Goal: Task Accomplishment & Management: Use online tool/utility

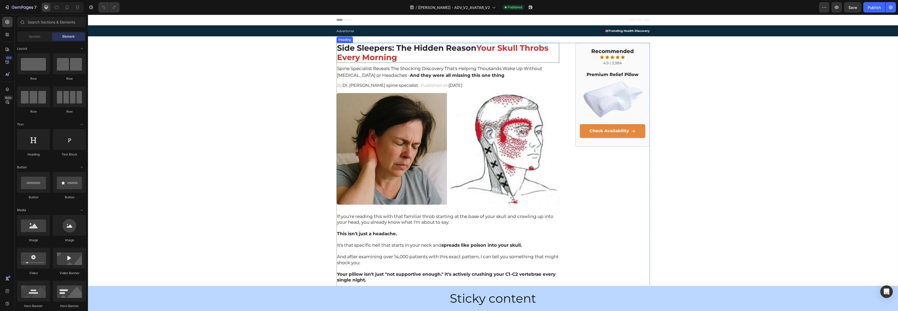
click at [387, 55] on span "Your Skull Throbs Every Morning" at bounding box center [442, 52] width 211 height 19
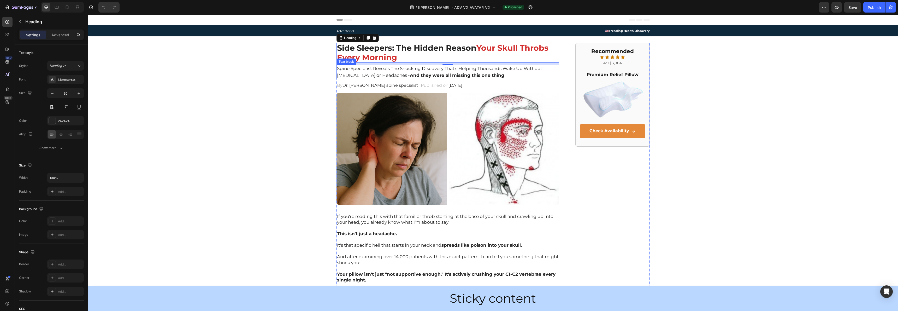
click at [380, 73] on p "Spine Specialist Reveals The Shocking Discovery That's Helping Thousands Wake U…" at bounding box center [448, 71] width 222 height 13
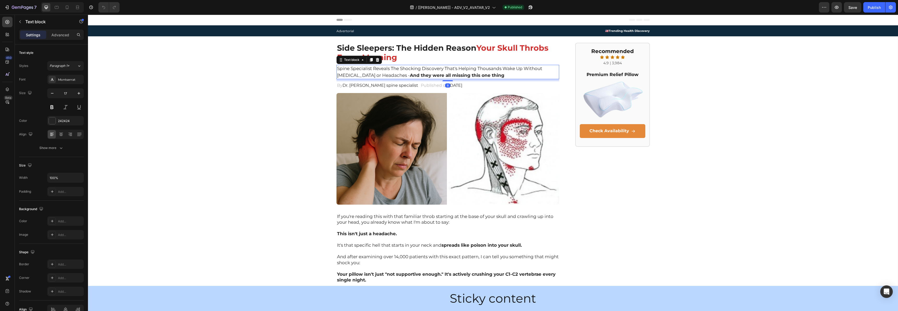
click at [468, 76] on strong "And they were all missing this one thing" at bounding box center [457, 75] width 95 height 5
click at [492, 76] on p "Spine Specialist Reveals The Shocking Discovery That's Helping Thousands Wake U…" at bounding box center [448, 71] width 222 height 13
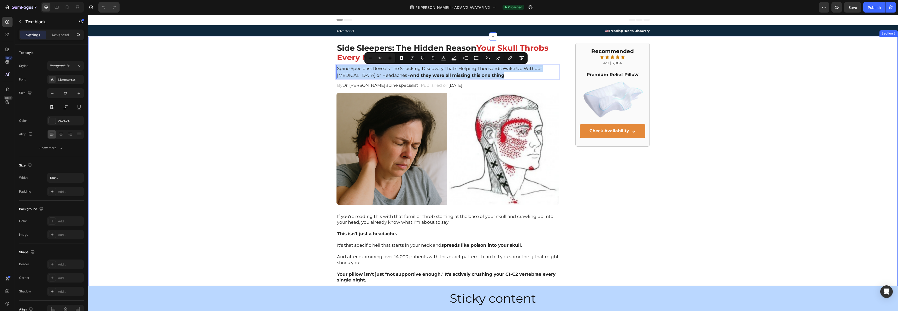
drag, startPoint x: 501, startPoint y: 76, endPoint x: 336, endPoint y: 66, distance: 165.1
copy p "Spine Specialist Reveals The Shocking Discovery That's Helping Thousands Wake U…"
click at [396, 57] on span "Editor contextual toolbar" at bounding box center [396, 57] width 0 height 7
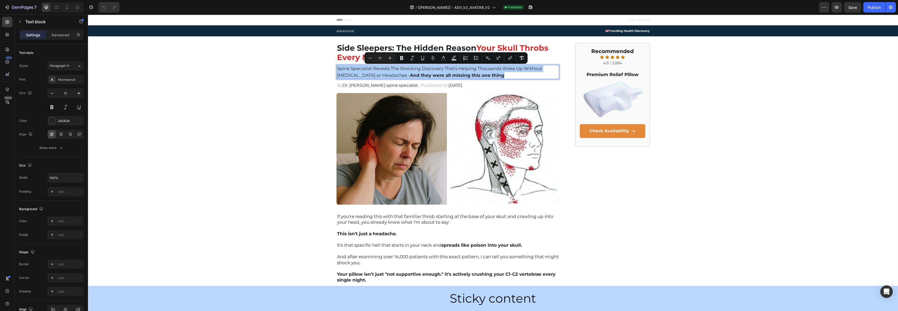
click at [396, 57] on span "Editor contextual toolbar" at bounding box center [396, 57] width 0 height 7
click at [351, 47] on h2 "Side Sleepers: The Hidden Reason Your Skull Throbs Every Morning" at bounding box center [448, 53] width 223 height 20
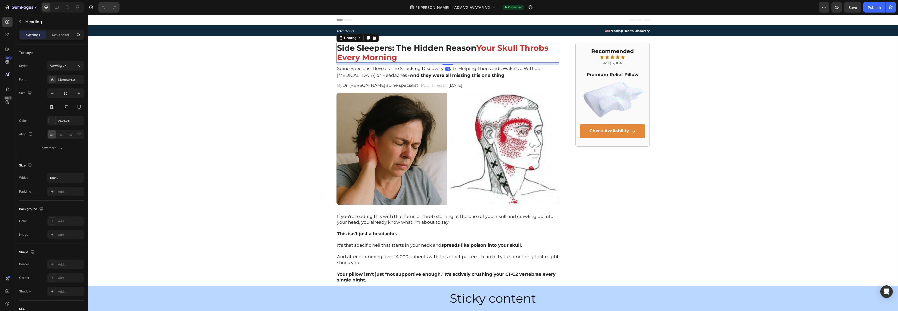
click at [351, 47] on h2 "Side Sleepers: The Hidden Reason Your Skull Throbs Every Morning" at bounding box center [448, 53] width 223 height 20
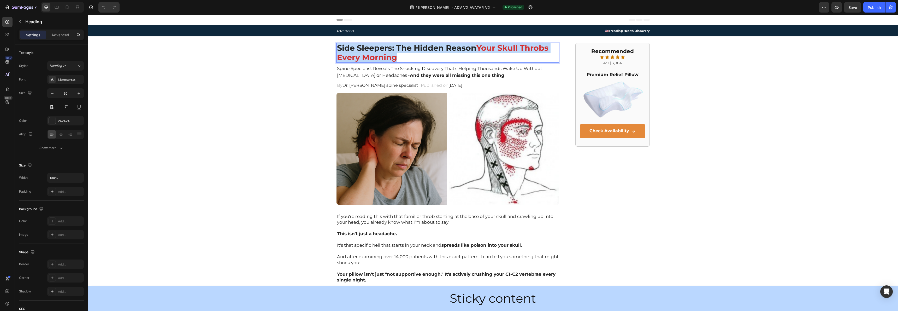
click at [351, 47] on p "Side Sleepers: The Hidden Reason Your Skull Throbs Every Morning" at bounding box center [448, 52] width 222 height 19
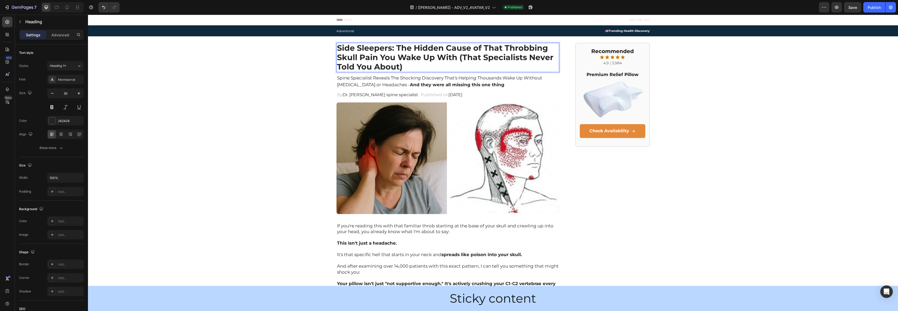
click at [427, 67] on p "Side Sleepers: The Hidden Cause of That Throbbing Skull Pain You Wake Up With (…" at bounding box center [448, 57] width 222 height 28
click at [101, 5] on icon "Undo/Redo" at bounding box center [103, 7] width 5 height 5
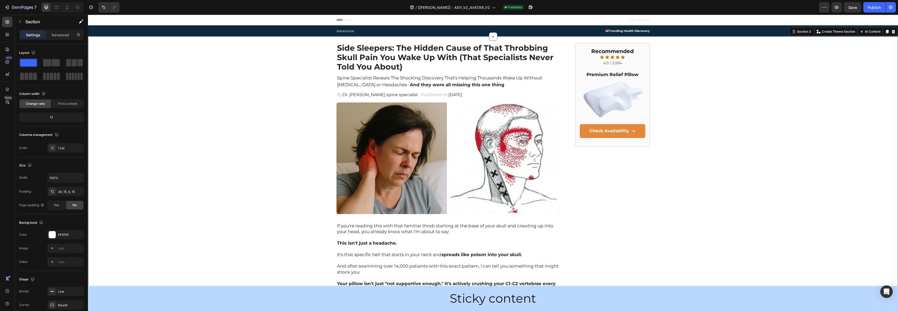
click at [101, 7] on icon "Undo/Redo" at bounding box center [103, 7] width 5 height 5
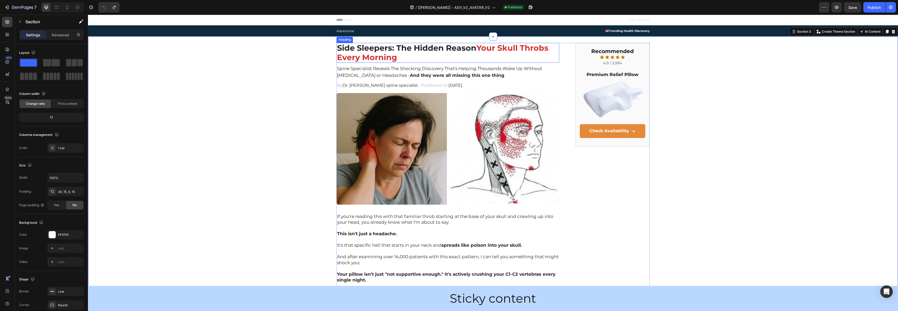
click at [377, 56] on span "Your Skull Throbs Every Morning" at bounding box center [442, 52] width 211 height 19
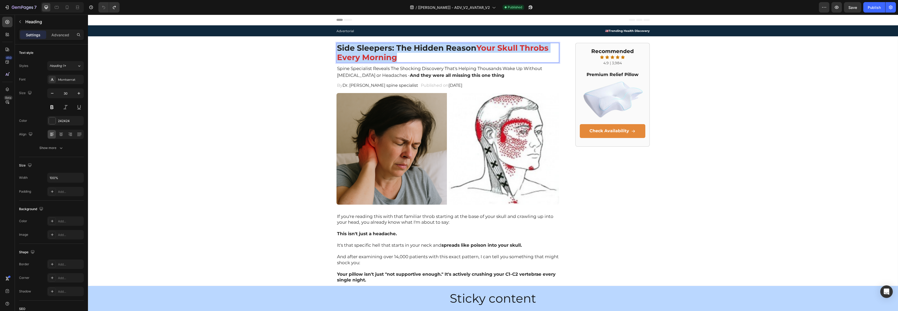
click at [377, 56] on span "Your Skull Throbs Every Morning" at bounding box center [442, 52] width 211 height 19
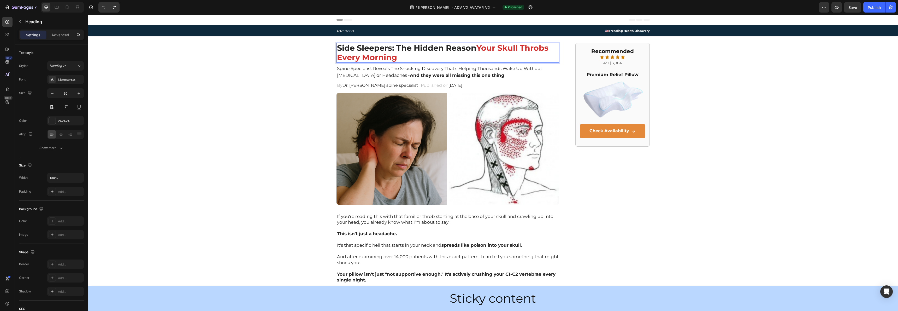
click at [387, 58] on span "Your Skull Throbs Every Morning" at bounding box center [442, 52] width 211 height 19
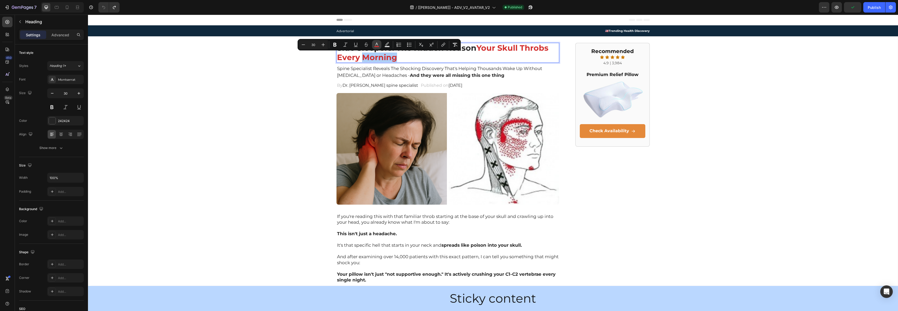
click at [376, 46] on rect "Editor contextual toolbar" at bounding box center [376, 46] width 5 height 1
type input "D32F2F"
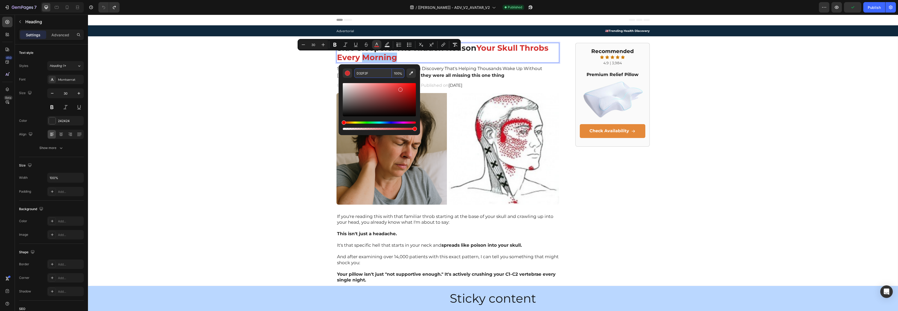
click at [369, 73] on input "D32F2F" at bounding box center [373, 72] width 38 height 9
copy span "Morning"
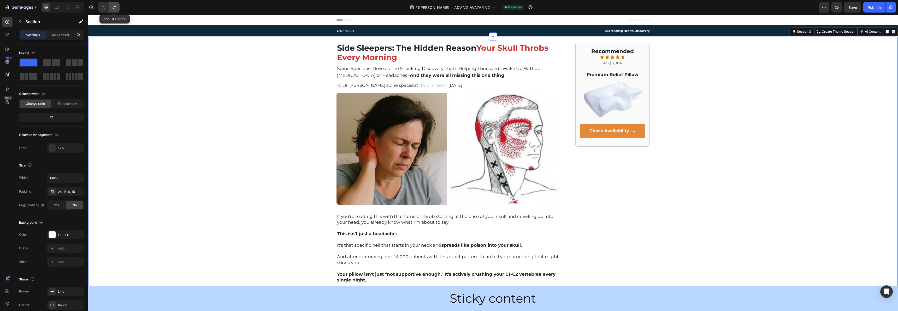
click at [115, 7] on icon "Undo/Redo" at bounding box center [114, 7] width 5 height 5
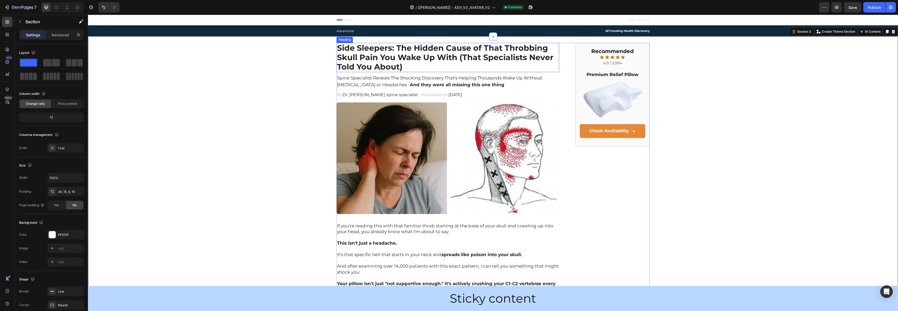
click at [390, 62] on h2 "Side Sleepers: The Hidden Cause of That Throbbing Skull Pain You Wake Up With (…" at bounding box center [448, 57] width 223 height 29
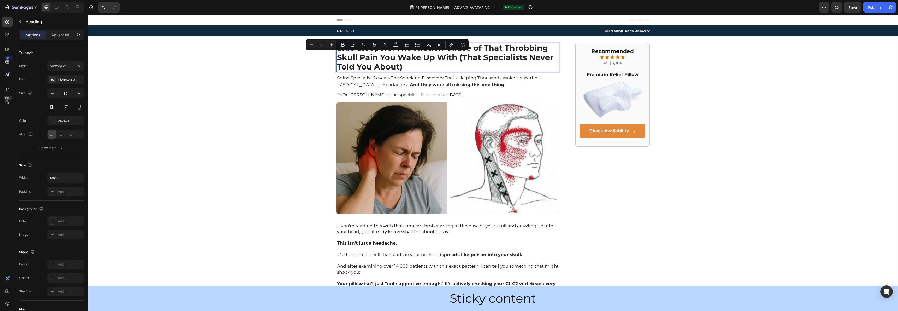
click at [432, 65] on p "Side Sleepers: The Hidden Cause of That Throbbing Skull Pain You Wake Up With (…" at bounding box center [448, 57] width 222 height 28
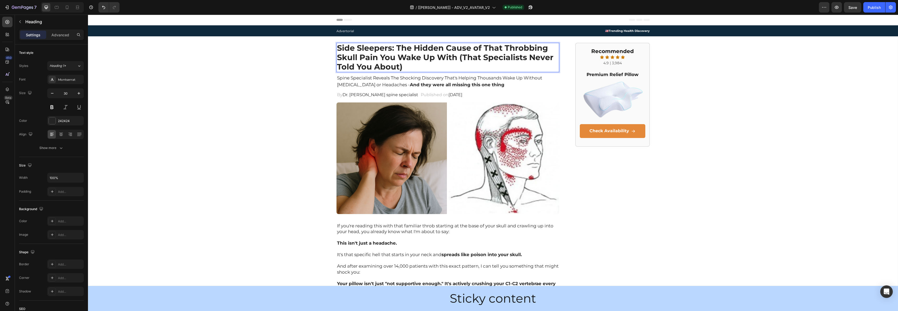
click at [453, 60] on p "Side Sleepers: The Hidden Cause of That Throbbing Skull Pain You Wake Up With (…" at bounding box center [448, 57] width 222 height 28
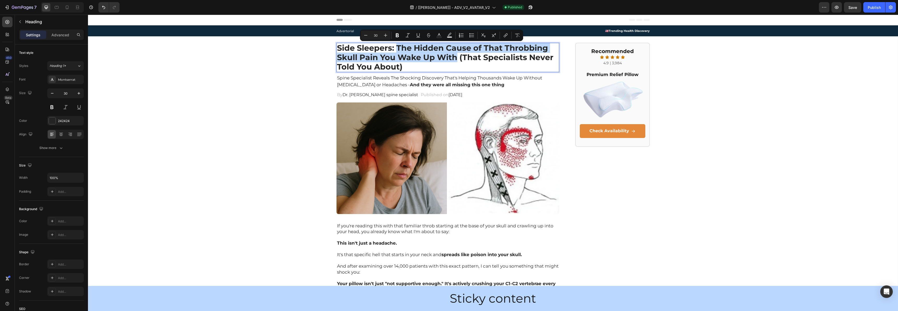
drag, startPoint x: 456, startPoint y: 59, endPoint x: 397, endPoint y: 49, distance: 60.7
click at [397, 49] on p "Side Sleepers: The Hidden Cause of That Throbbing Skull Pain You Wake Up With (…" at bounding box center [448, 57] width 222 height 28
click at [437, 35] on icon "Editor contextual toolbar" at bounding box center [438, 35] width 5 height 5
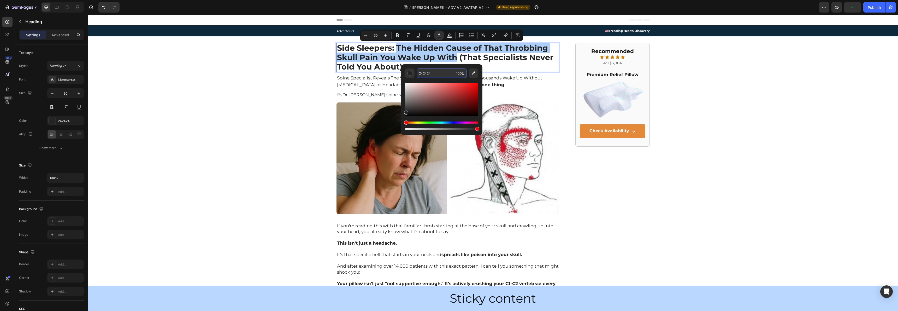
click at [426, 73] on input "242424" at bounding box center [436, 72] width 38 height 9
paste input "D32F2F"
type input "D32F2F"
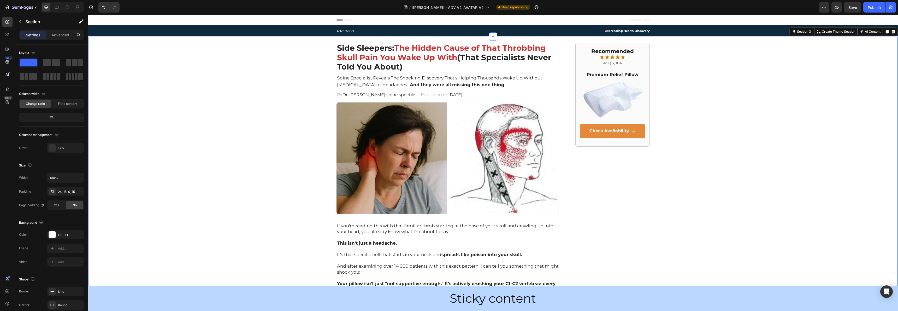
click at [853, 14] on div "7 Version history / [[PERSON_NAME]] - ADV_V2_AVATAR_V2 Need republishing Previe…" at bounding box center [449, 7] width 898 height 15
click at [853, 10] on button "Save" at bounding box center [852, 7] width 17 height 10
click at [873, 11] on button "Publish" at bounding box center [874, 7] width 22 height 10
click at [70, 8] on div at bounding box center [67, 7] width 8 height 8
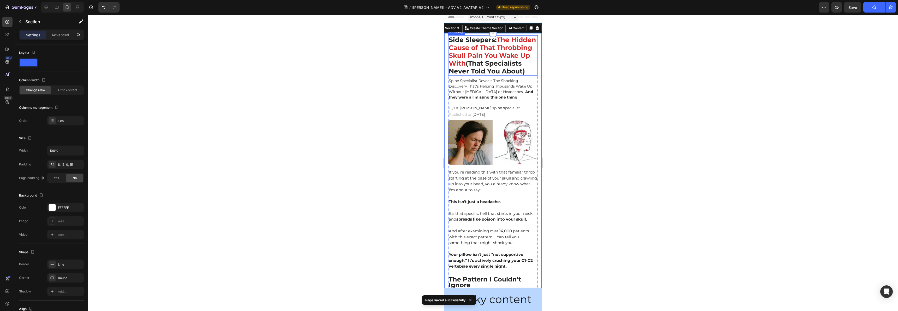
click at [501, 72] on p "Side Sleepers: The Hidden Cause of That Throbbing Skull Pain You Wake Up With (…" at bounding box center [493, 55] width 88 height 39
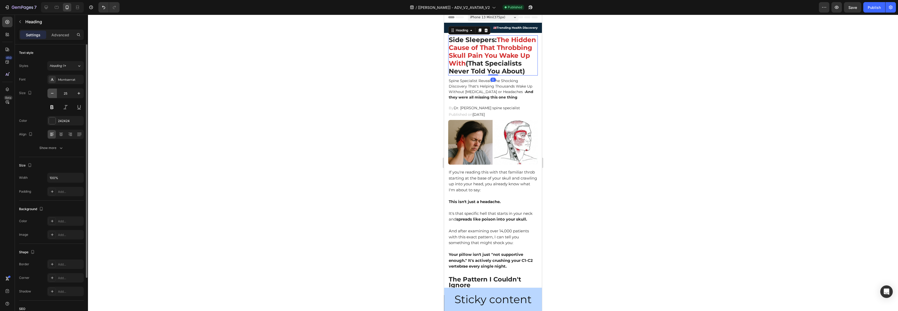
click at [54, 93] on icon "button" at bounding box center [52, 93] width 5 height 5
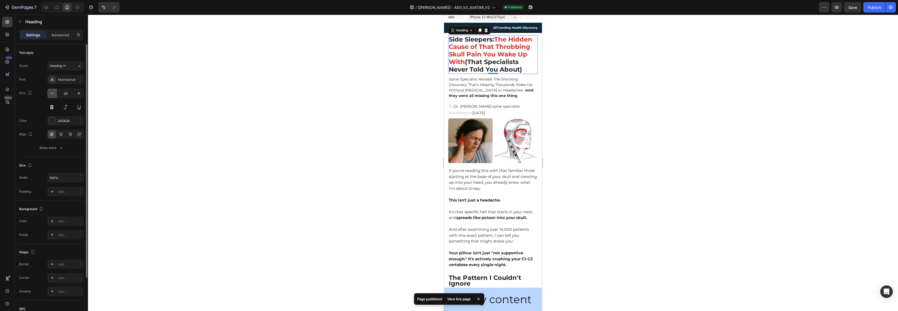
click at [54, 93] on icon "button" at bounding box center [52, 93] width 5 height 5
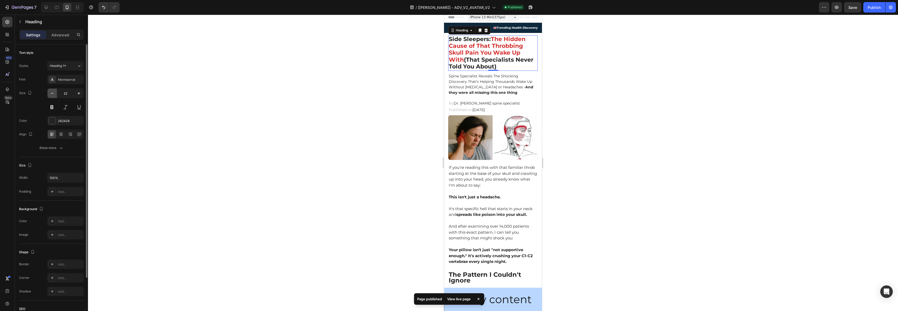
click at [54, 93] on icon "button" at bounding box center [52, 93] width 5 height 5
type input "20"
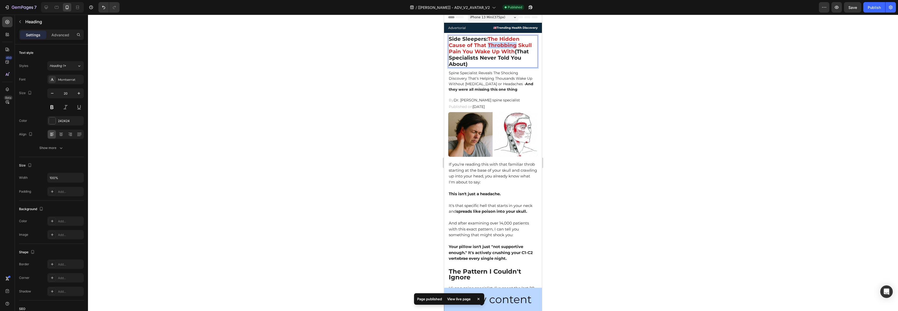
click at [511, 46] on span "The Hidden Cause of That Throbbing Skull Pain You Wake Up With" at bounding box center [490, 45] width 83 height 19
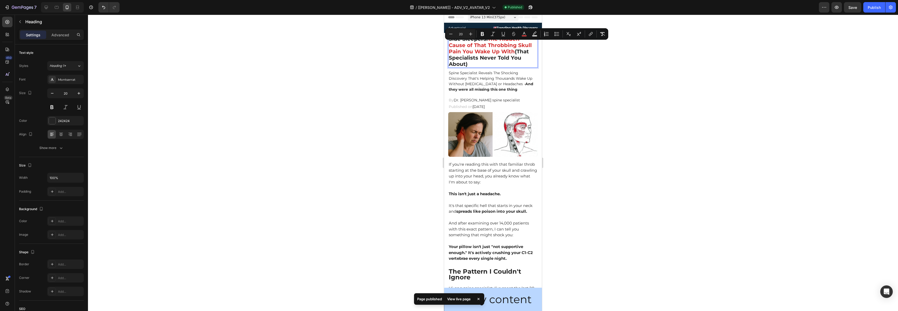
click at [515, 51] on p "Side Sleepers: The Hidden Cause of That Throbbing Skull Pain You Wake Up With (…" at bounding box center [493, 51] width 88 height 31
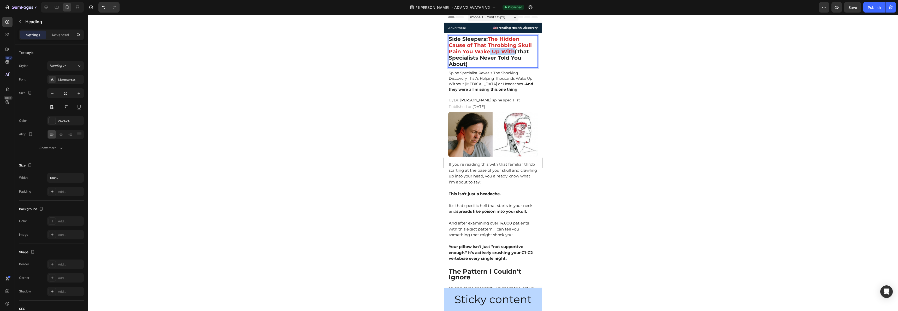
drag, startPoint x: 514, startPoint y: 52, endPoint x: 490, endPoint y: 49, distance: 24.7
click at [490, 49] on p "Side Sleepers: The Hidden Cause of That Throbbing Skull Pain You Wake Up With (…" at bounding box center [493, 51] width 88 height 31
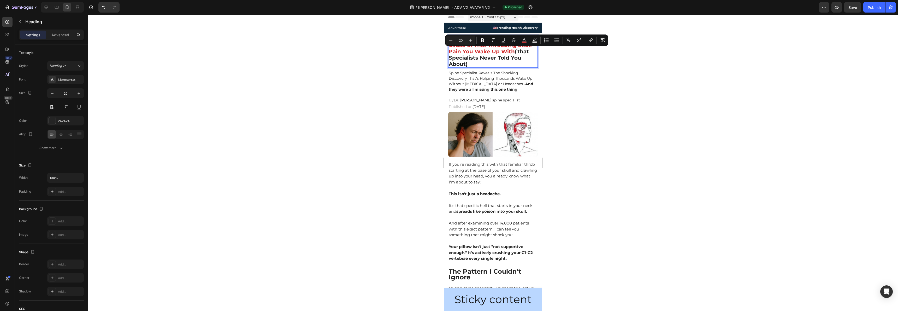
click at [487, 46] on span "The Hidden Cause of That Throbbing Skull Pain You Wake Up With" at bounding box center [490, 45] width 83 height 19
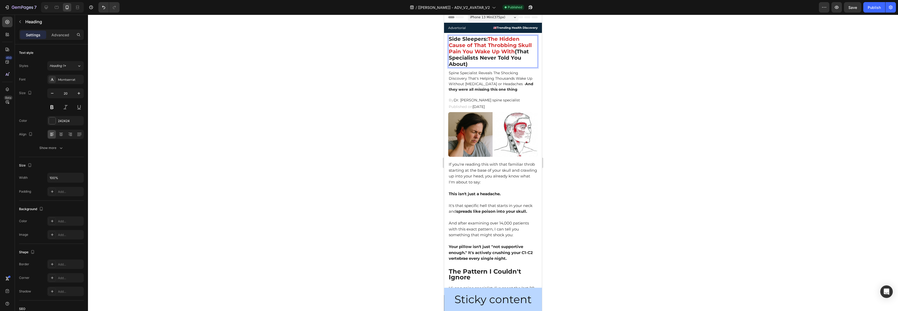
click at [460, 38] on p "Side Sleepers: The Hidden Cause of That Throbbing Skull Pain You Wake Up With (…" at bounding box center [493, 51] width 88 height 31
click at [477, 64] on p "Side Sleepers: The Hidden Cause of That Throbbing Skull Pain You Wake Up With (…" at bounding box center [493, 51] width 88 height 31
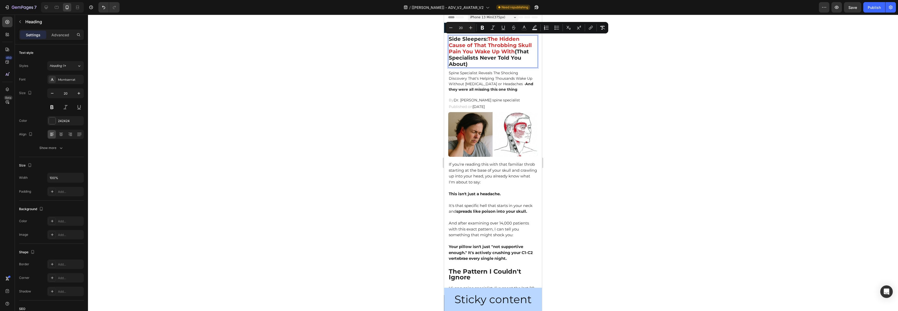
drag, startPoint x: 476, startPoint y: 63, endPoint x: 439, endPoint y: 37, distance: 45.0
click at [451, 29] on icon "Editor contextual toolbar" at bounding box center [450, 27] width 5 height 5
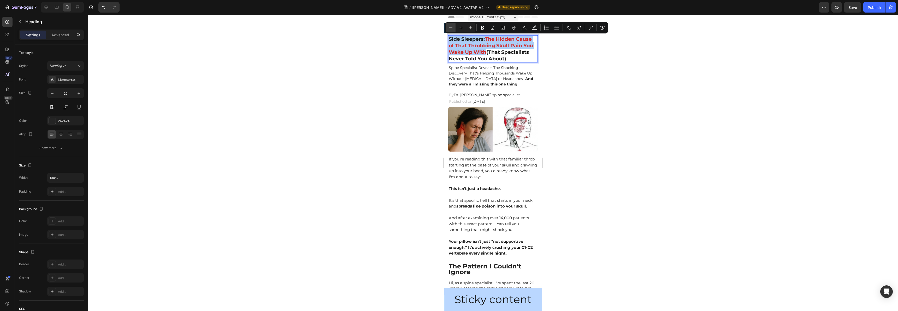
click at [451, 29] on icon "Editor contextual toolbar" at bounding box center [450, 27] width 5 height 5
type input "18"
click at [104, 7] on icon "Undo/Redo" at bounding box center [103, 7] width 5 height 5
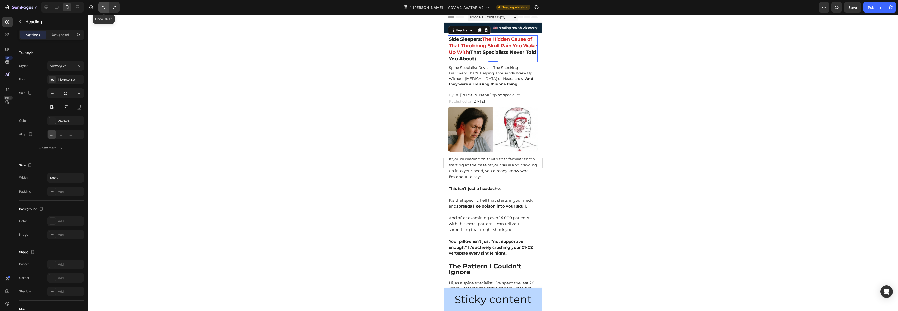
click at [104, 7] on icon "Undo/Redo" at bounding box center [103, 7] width 5 height 5
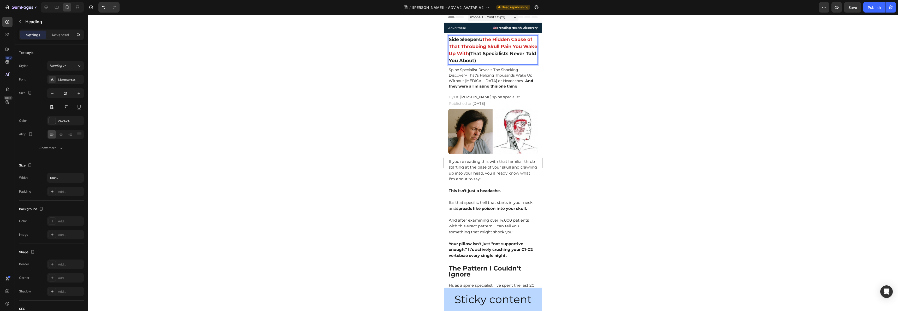
click at [479, 55] on span "The Hidden Cause of That Throbbing Skull Pain You Wake Up With" at bounding box center [493, 47] width 88 height 20
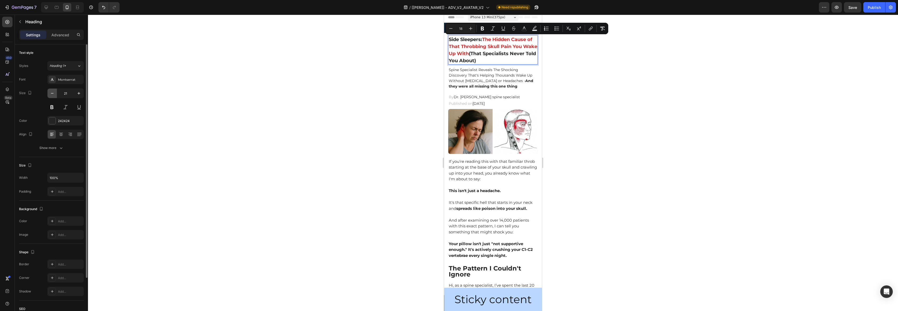
click at [50, 91] on icon "button" at bounding box center [52, 93] width 5 height 5
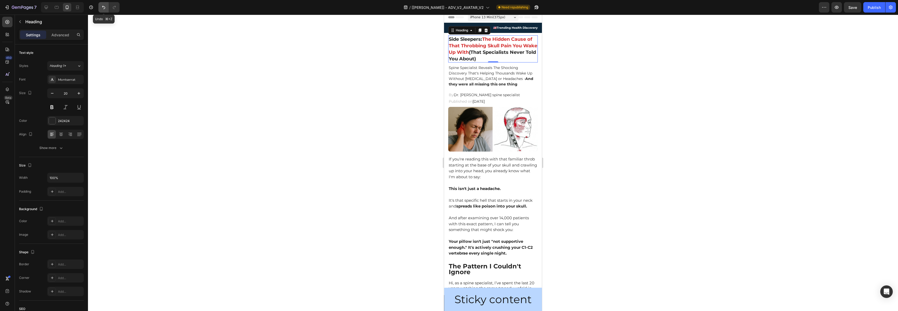
click at [106, 9] on button "Undo/Redo" at bounding box center [103, 7] width 10 height 10
type input "21"
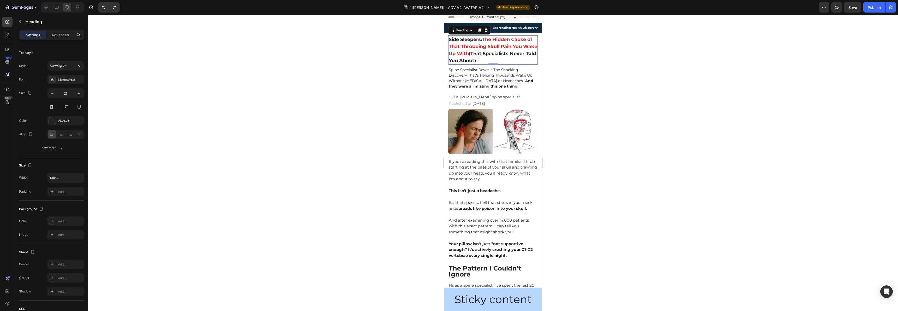
click at [624, 112] on div at bounding box center [493, 163] width 810 height 296
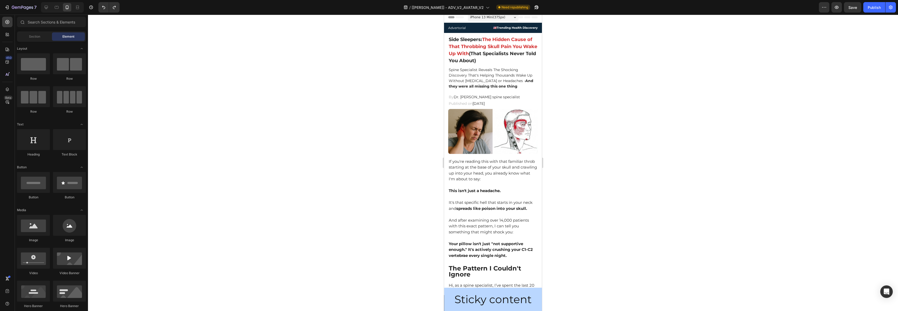
click at [469, 49] on span "The Hidden Cause of That Throbbing Skull Pain You Wake Up With" at bounding box center [493, 47] width 88 height 20
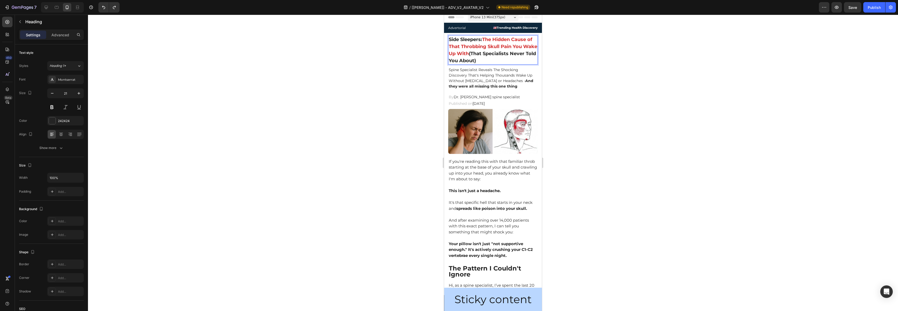
click at [474, 49] on span "The Hidden Cause of That Throbbing Skull Pain You Wake Up With" at bounding box center [493, 47] width 88 height 20
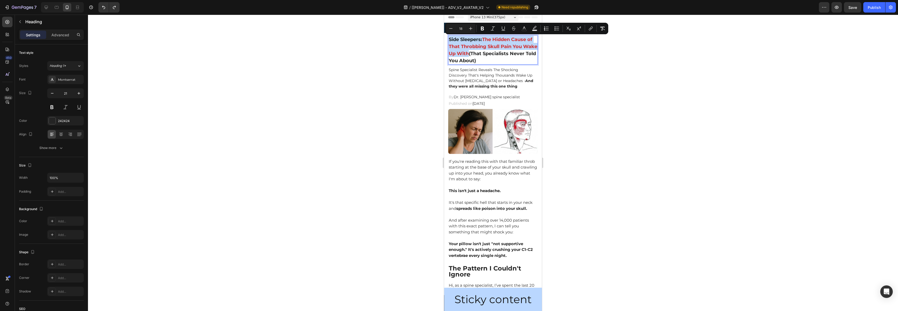
copy p "Side Sleepers: The Hidden Cause of That Throbbing Skull Pain You Wake Up With"
click at [46, 9] on icon at bounding box center [46, 7] width 5 height 5
type input "30"
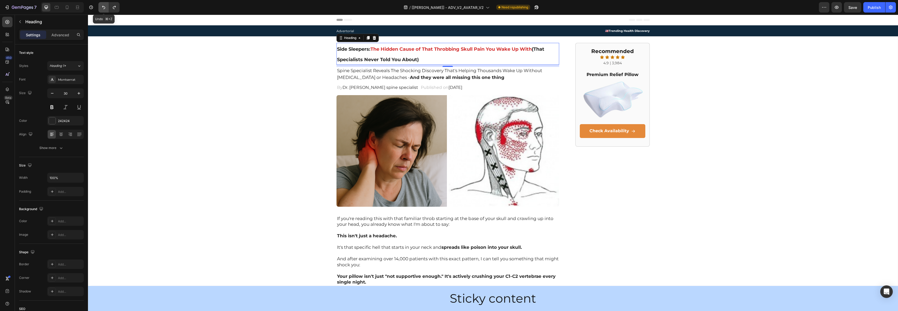
click at [102, 7] on icon "Undo/Redo" at bounding box center [103, 7] width 5 height 5
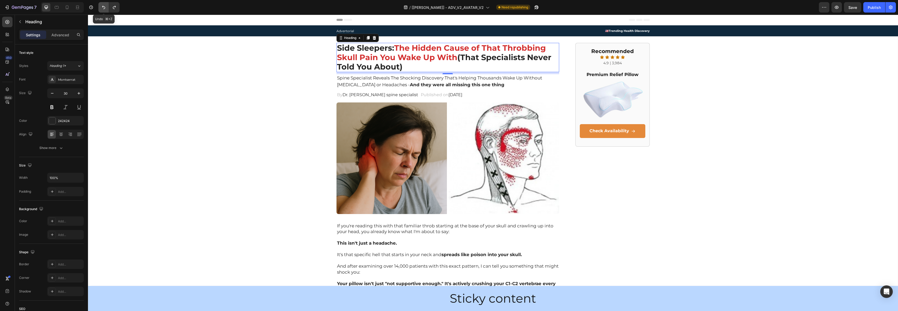
click at [102, 7] on icon "Undo/Redo" at bounding box center [103, 7] width 5 height 5
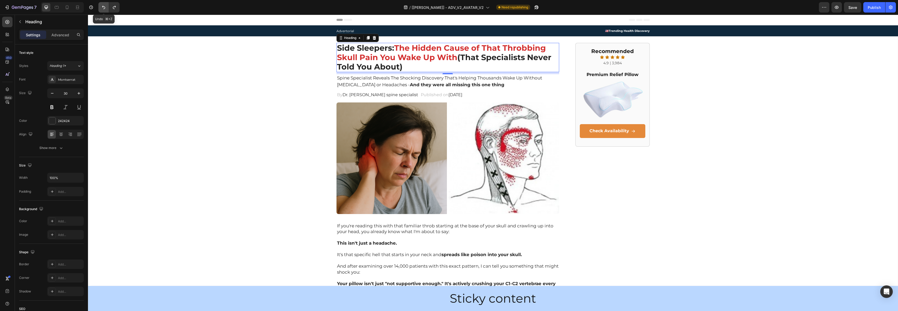
click at [102, 7] on icon "Undo/Redo" at bounding box center [103, 7] width 5 height 5
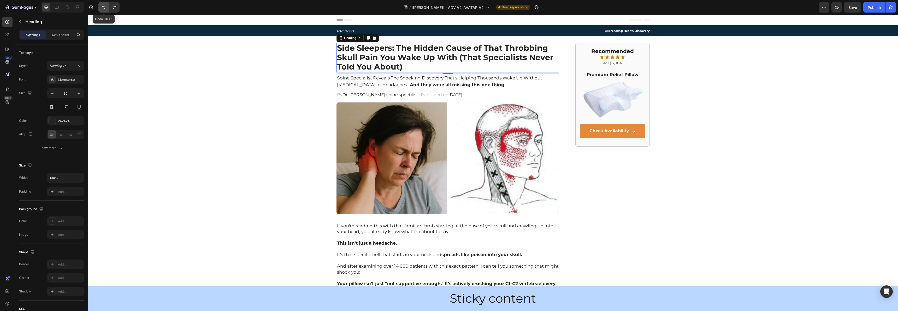
click at [102, 7] on icon "Undo/Redo" at bounding box center [103, 7] width 5 height 5
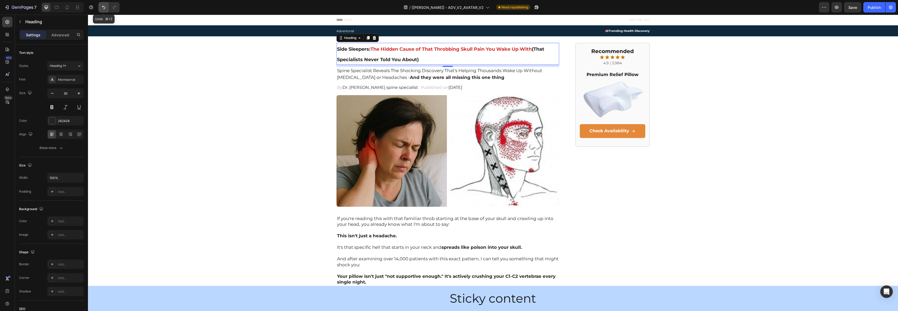
click at [102, 7] on icon "Undo/Redo" at bounding box center [103, 7] width 5 height 5
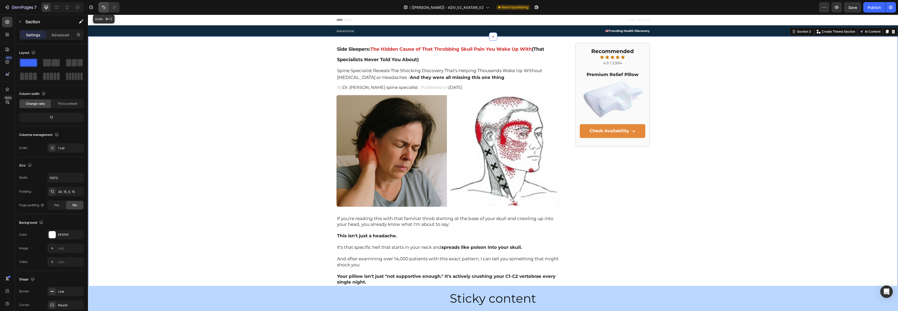
click at [105, 6] on icon "Undo/Redo" at bounding box center [103, 7] width 5 height 5
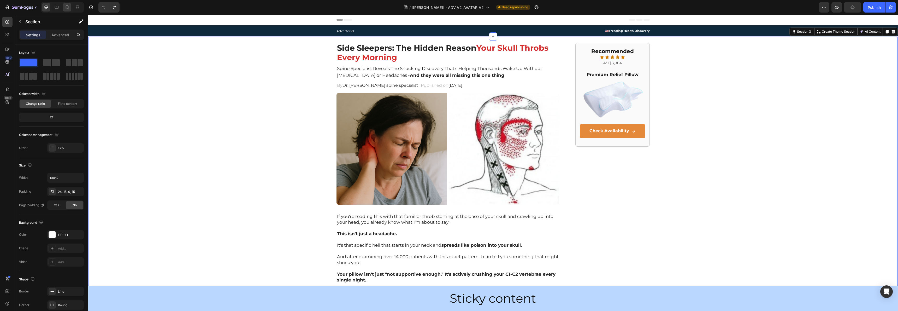
click at [69, 3] on div at bounding box center [67, 7] width 8 height 8
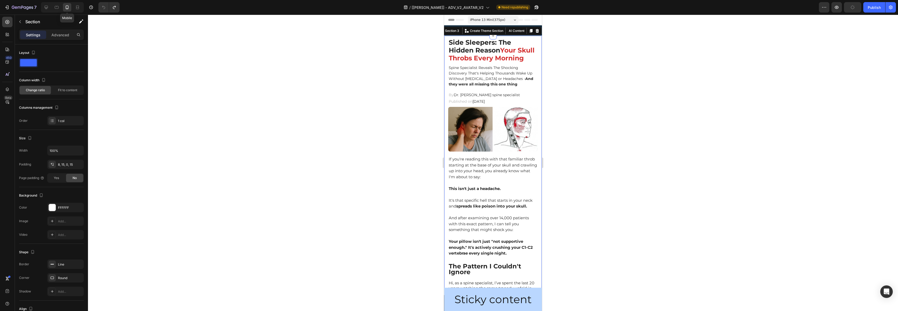
scroll to position [3, 0]
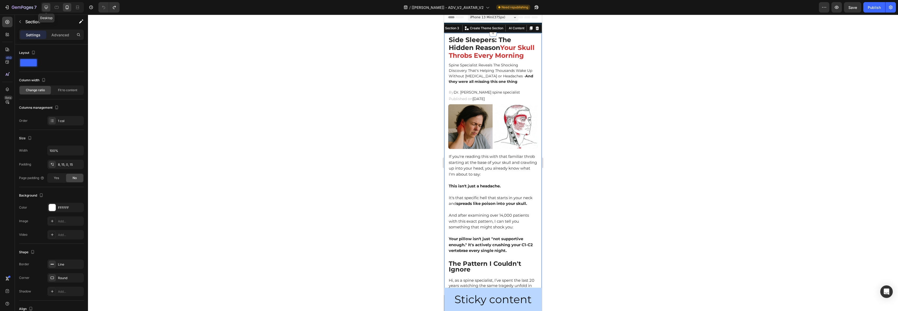
click at [49, 7] on div at bounding box center [46, 7] width 8 height 8
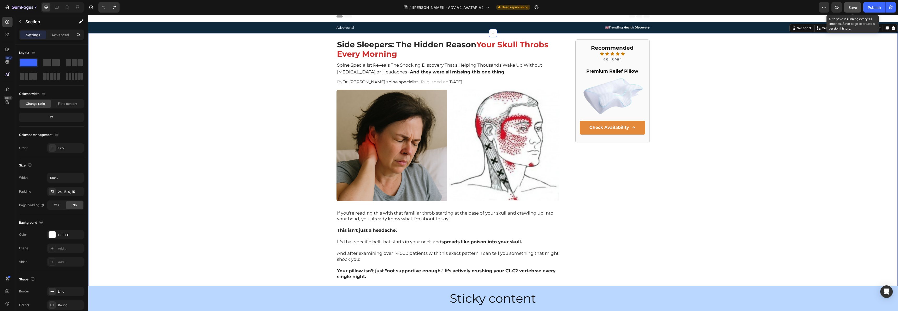
click at [850, 10] on button "Save" at bounding box center [852, 7] width 17 height 10
click at [879, 8] on div "Publish" at bounding box center [874, 7] width 13 height 5
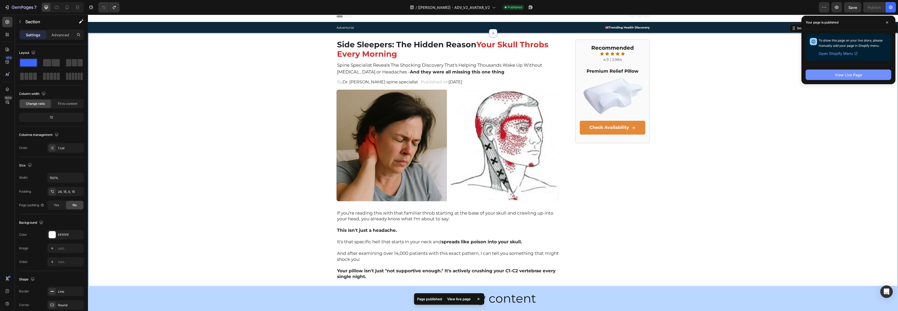
click at [834, 76] on button "View Live Page" at bounding box center [849, 74] width 86 height 10
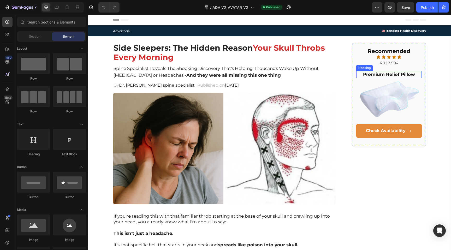
click at [393, 74] on strong "Premium Relief Pillow" at bounding box center [389, 74] width 52 height 5
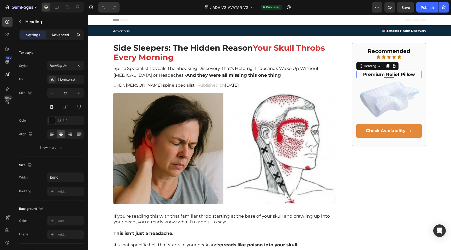
click at [57, 31] on div "Advanced" at bounding box center [60, 35] width 26 height 8
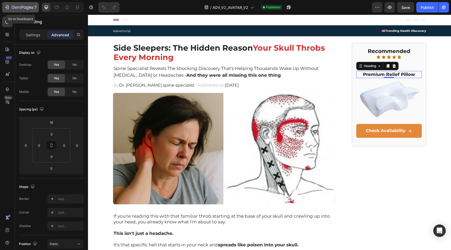
click at [4, 7] on icon "button" at bounding box center [6, 7] width 5 height 5
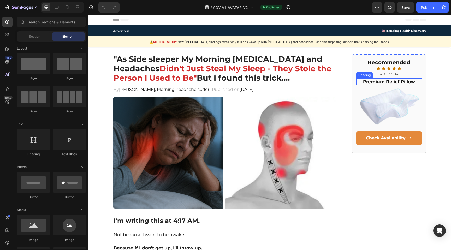
click at [388, 81] on strong "Premium Relief Pillow" at bounding box center [389, 81] width 52 height 5
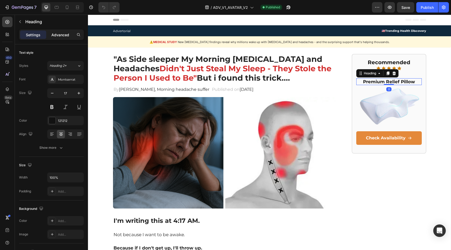
click at [59, 34] on p "Advanced" at bounding box center [60, 34] width 18 height 5
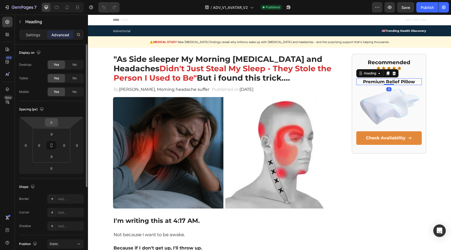
click at [55, 119] on input "0" at bounding box center [51, 123] width 10 height 8
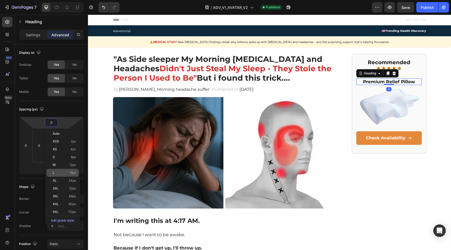
click at [66, 173] on p "L 16px" at bounding box center [64, 173] width 23 height 4
type input "16"
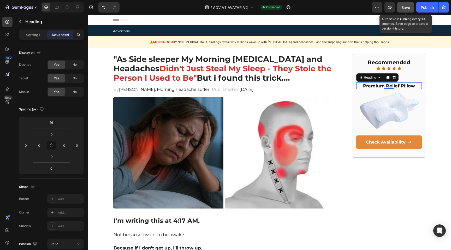
click at [406, 10] on button "Save" at bounding box center [405, 7] width 17 height 10
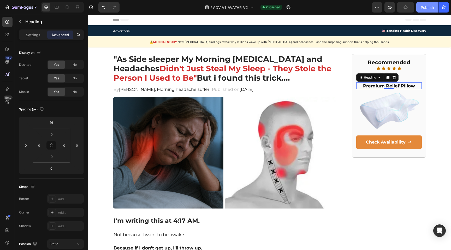
click at [433, 9] on div "Publish" at bounding box center [427, 7] width 13 height 5
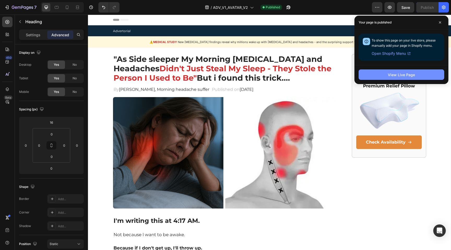
click at [365, 75] on button "View Live Page" at bounding box center [402, 74] width 86 height 10
